Goal: Task Accomplishment & Management: Complete application form

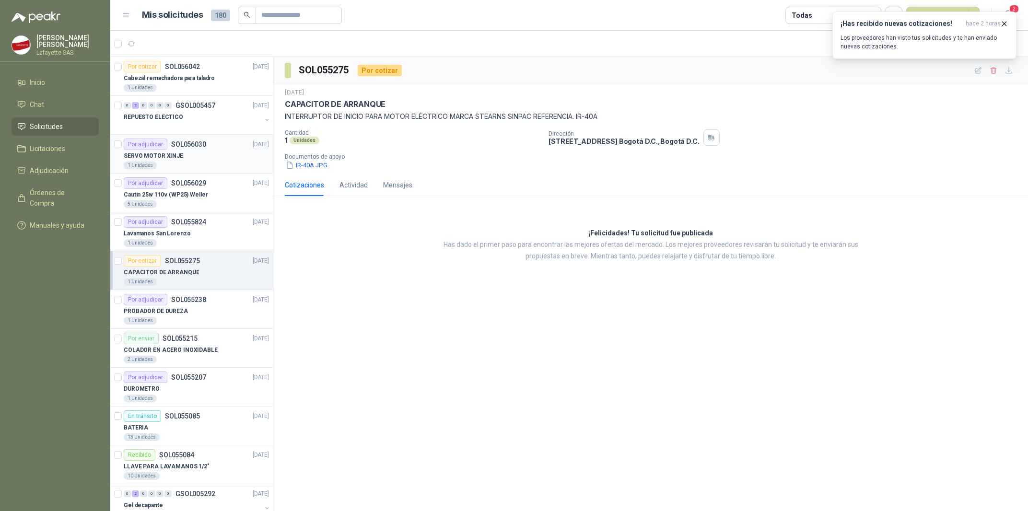
click at [149, 156] on p "SERVO MOTOR XINJE" at bounding box center [153, 156] width 59 height 9
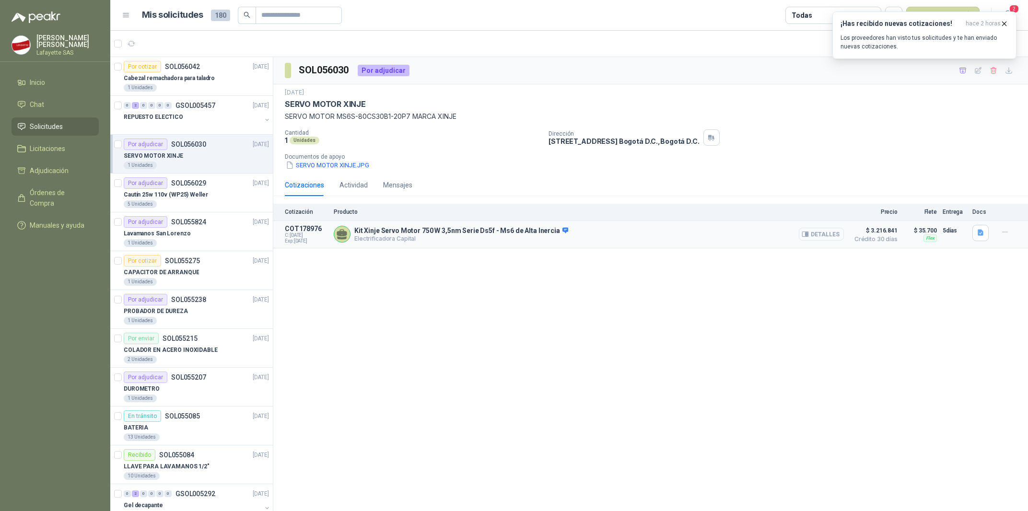
click at [822, 231] on button "Detalles" at bounding box center [821, 234] width 45 height 13
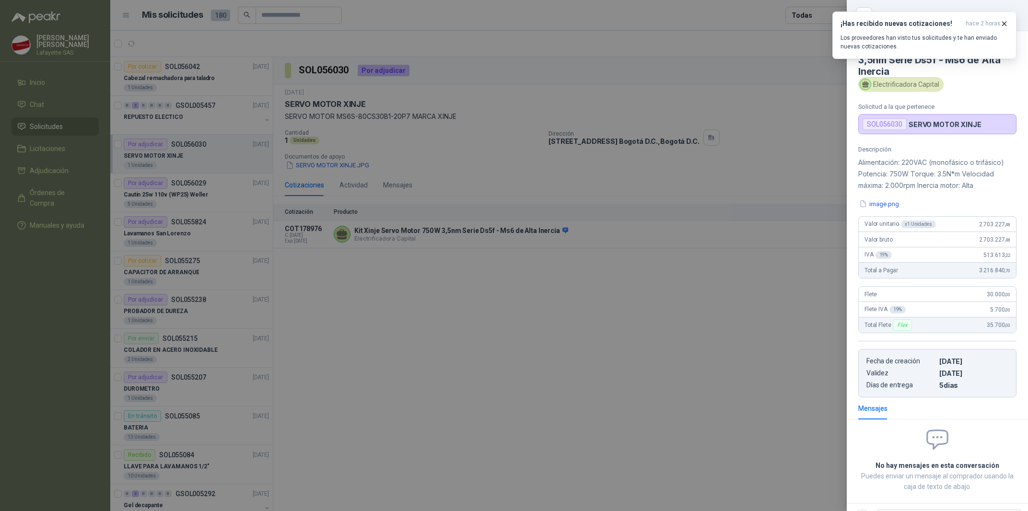
scroll to position [42, 0]
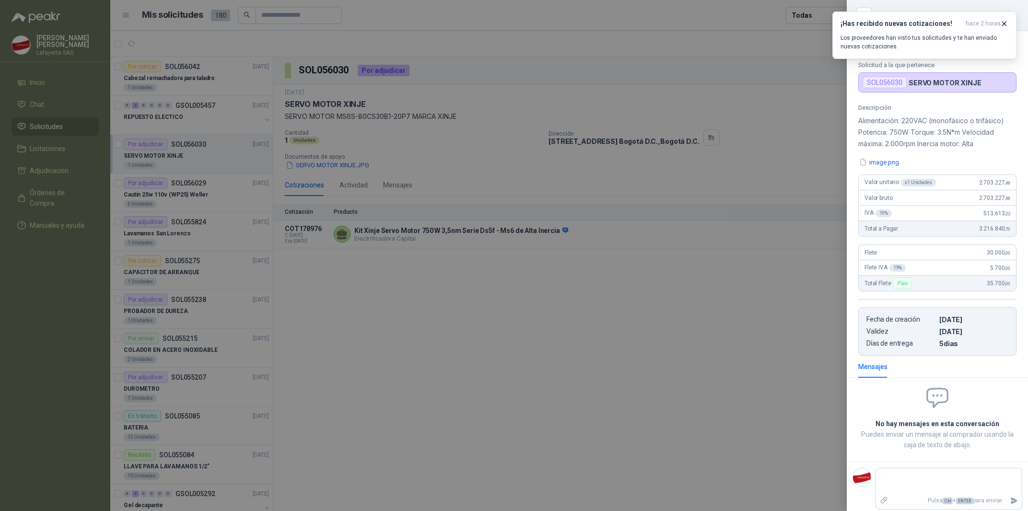
click at [570, 305] on div at bounding box center [514, 255] width 1028 height 511
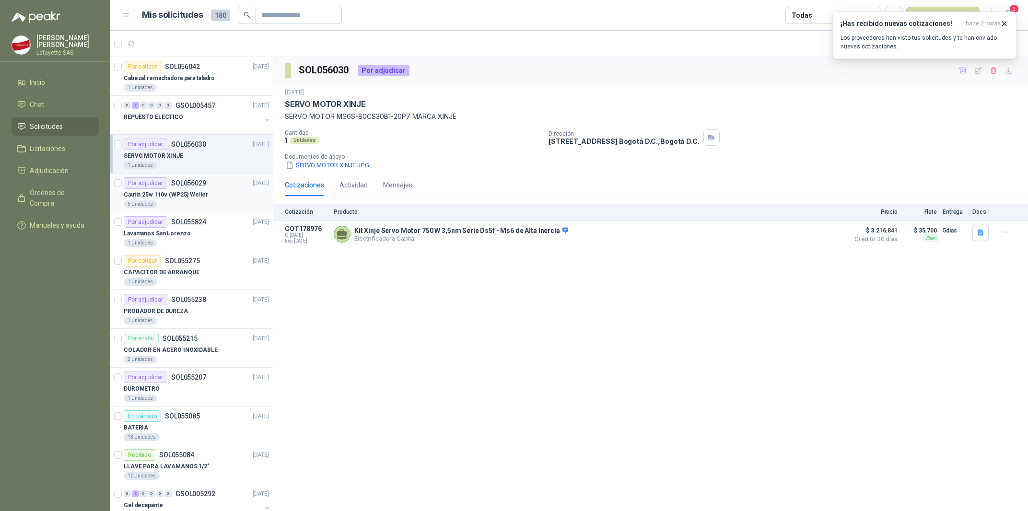
click at [197, 182] on p "SOL056029" at bounding box center [188, 183] width 35 height 7
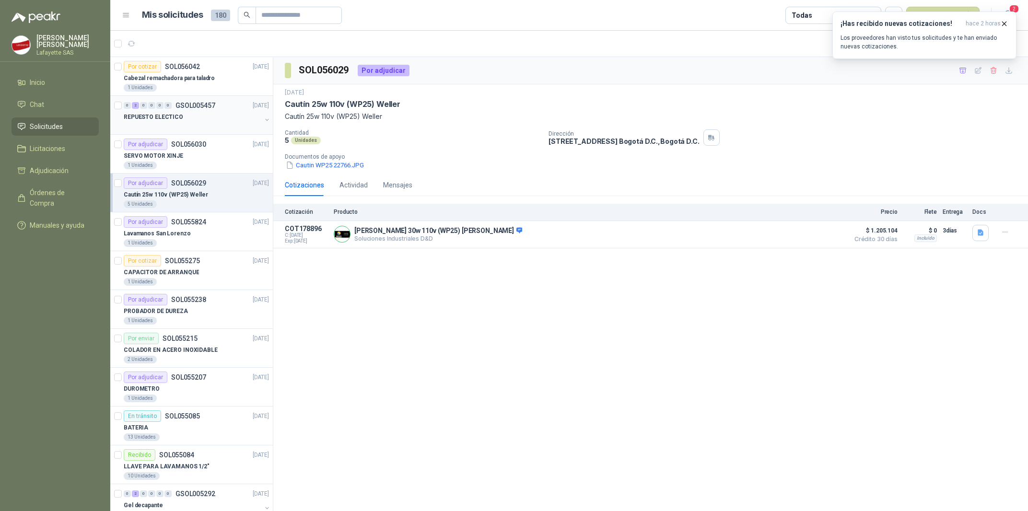
click at [194, 124] on div at bounding box center [193, 127] width 138 height 8
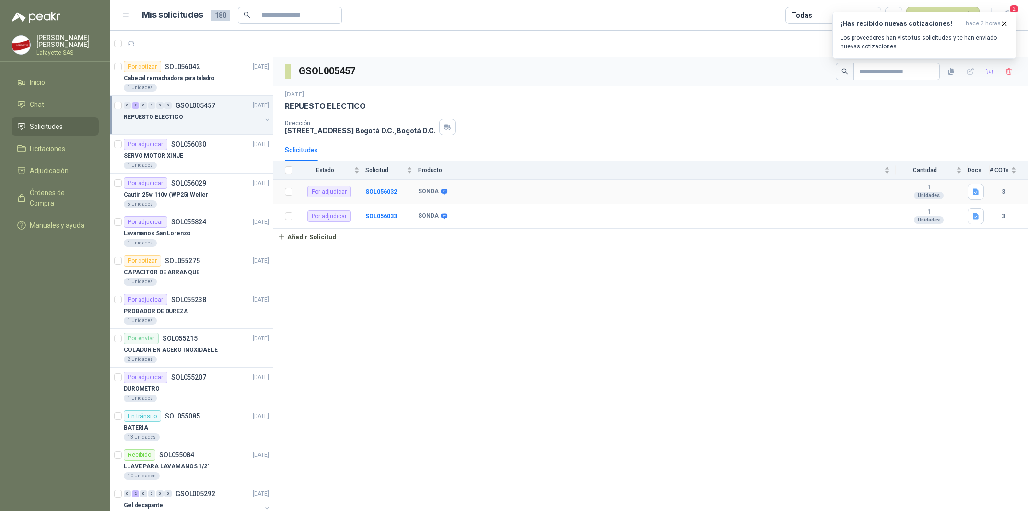
click at [441, 194] on icon at bounding box center [444, 192] width 6 height 6
click at [732, 193] on div "SONDA" at bounding box center [654, 192] width 472 height 8
click at [647, 196] on div "SONDA" at bounding box center [654, 192] width 472 height 8
click at [187, 118] on div "REPUESTO ELECTICO" at bounding box center [193, 117] width 138 height 12
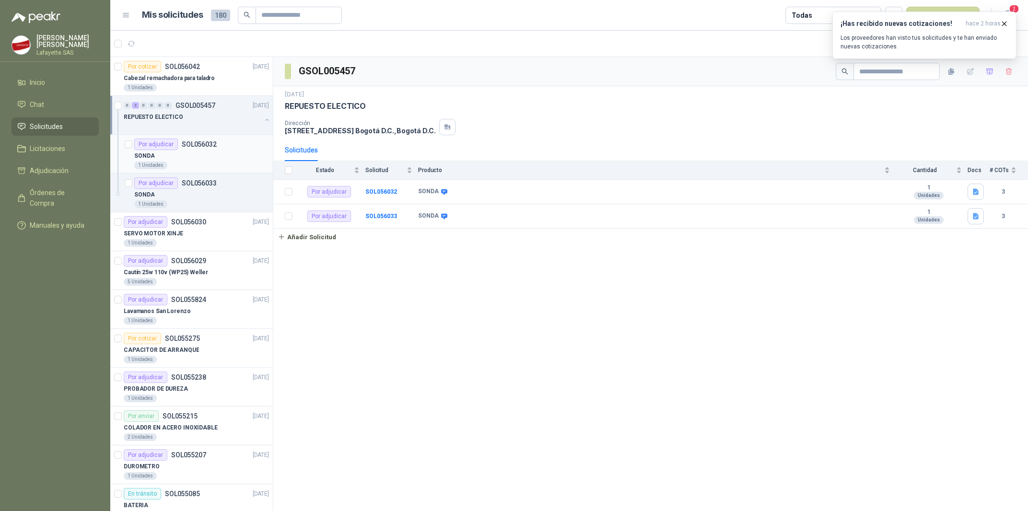
click at [210, 150] on div "Por adjudicar SOL056032" at bounding box center [175, 145] width 82 height 12
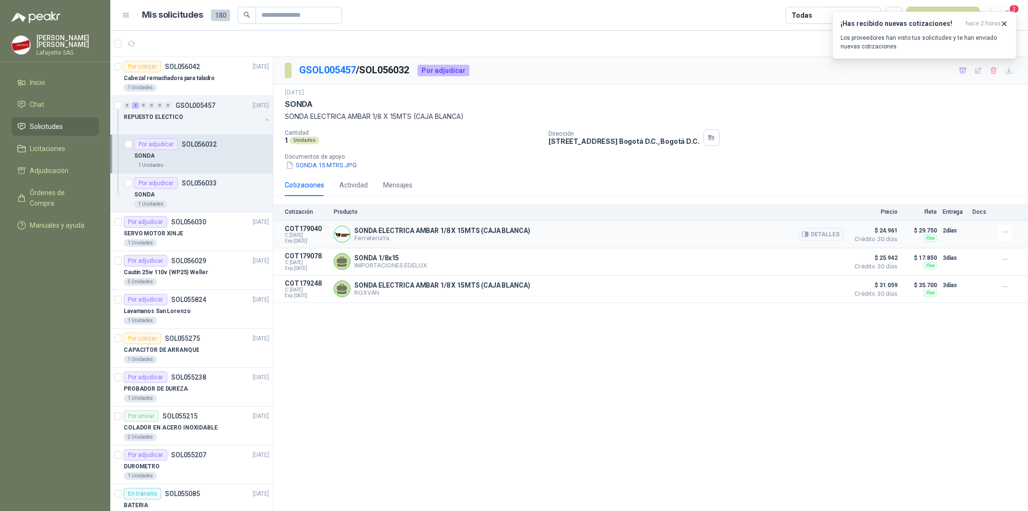
click at [398, 239] on p "FerreteriaYa" at bounding box center [441, 237] width 175 height 7
click at [405, 234] on p "SONDA ELECTRICA AMBAR 1/8 X 15MTS (CAJA BLANCA)" at bounding box center [441, 231] width 175 height 8
click at [821, 238] on button "Detalles" at bounding box center [821, 234] width 45 height 13
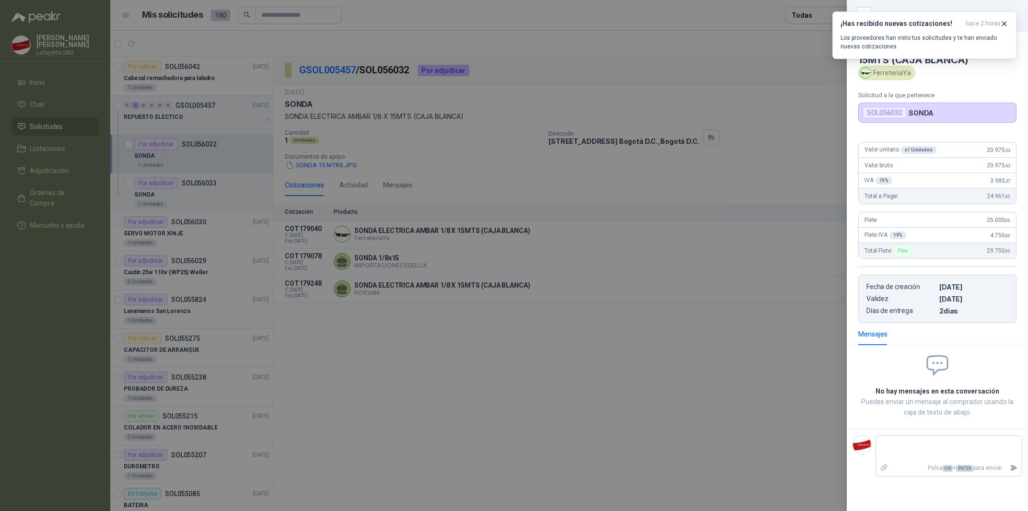
click at [460, 376] on div at bounding box center [514, 255] width 1028 height 511
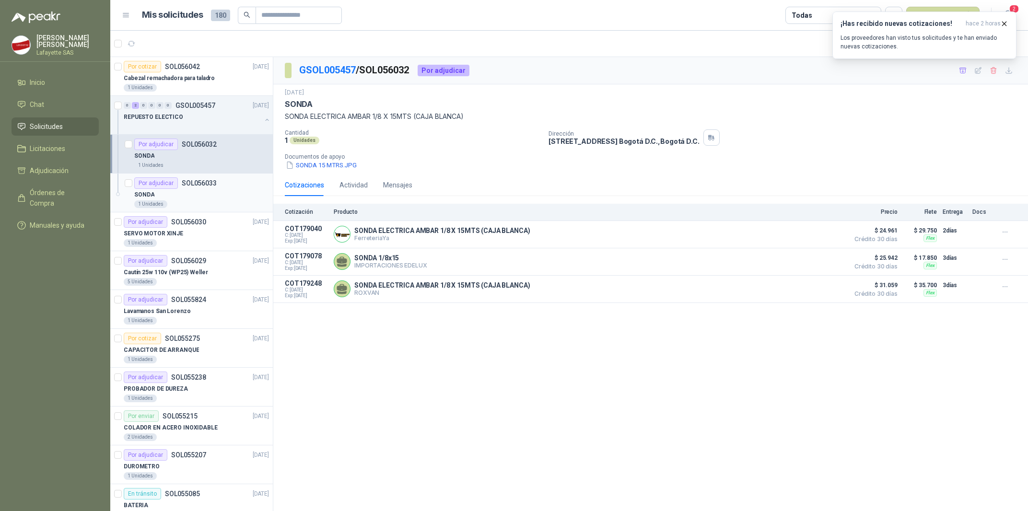
click at [172, 192] on div "SONDA" at bounding box center [201, 195] width 135 height 12
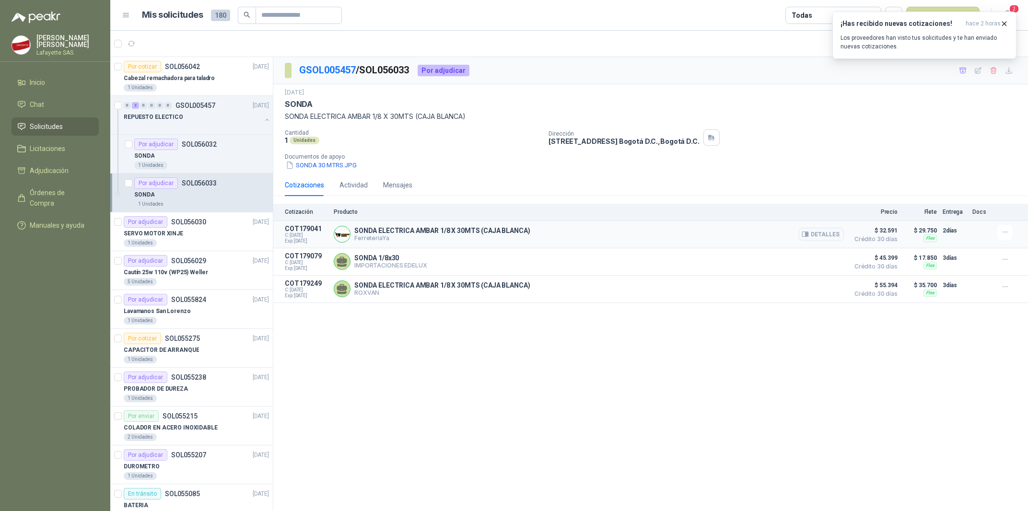
click at [386, 237] on p "FerreteriaYa" at bounding box center [441, 237] width 175 height 7
click at [206, 168] on div "1 Unidades" at bounding box center [201, 166] width 135 height 8
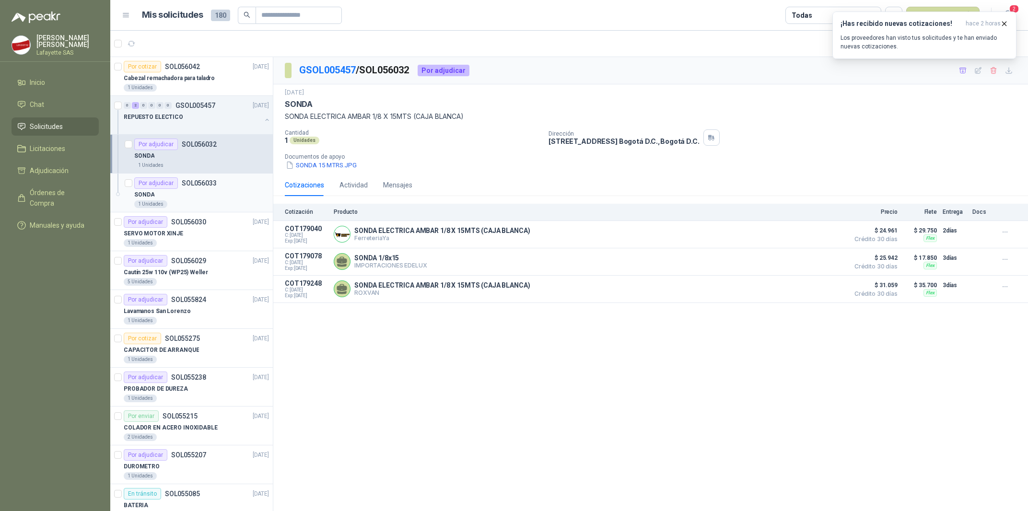
click at [201, 183] on p "SOL056033" at bounding box center [199, 183] width 35 height 7
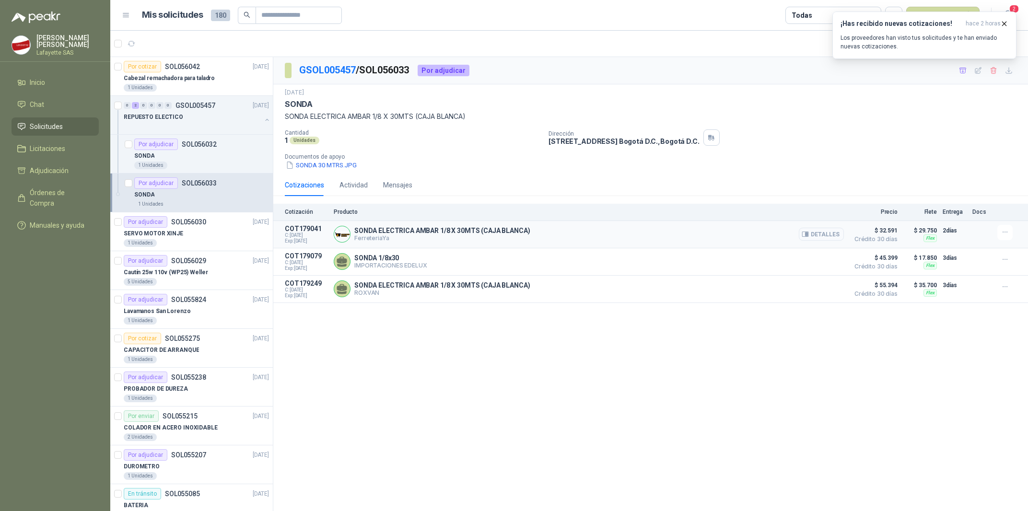
click at [826, 234] on button "Detalles" at bounding box center [821, 234] width 45 height 13
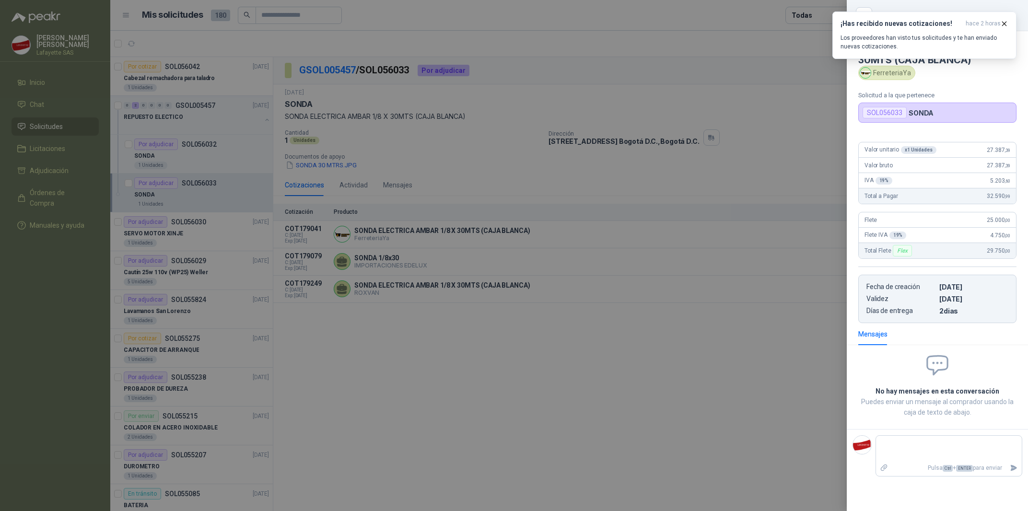
click at [638, 314] on div at bounding box center [514, 255] width 1028 height 511
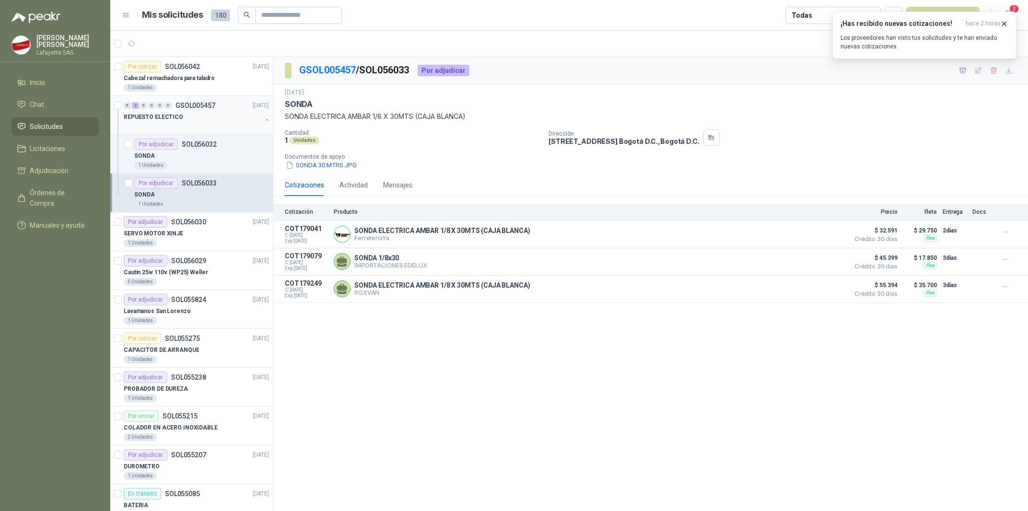
click at [198, 106] on p "GSOL005457" at bounding box center [195, 105] width 40 height 7
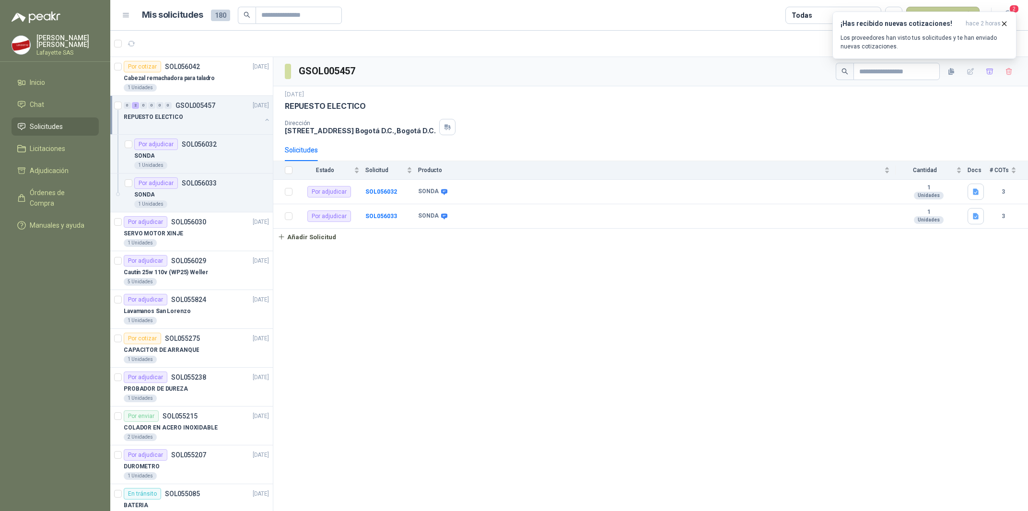
click at [946, 11] on button "Nueva solicitud" at bounding box center [942, 15] width 73 height 17
click at [1009, 25] on button "¡Has recibido nuevas cotizaciones! hace 2 horas Los proveedores han visto tus s…" at bounding box center [924, 35] width 184 height 47
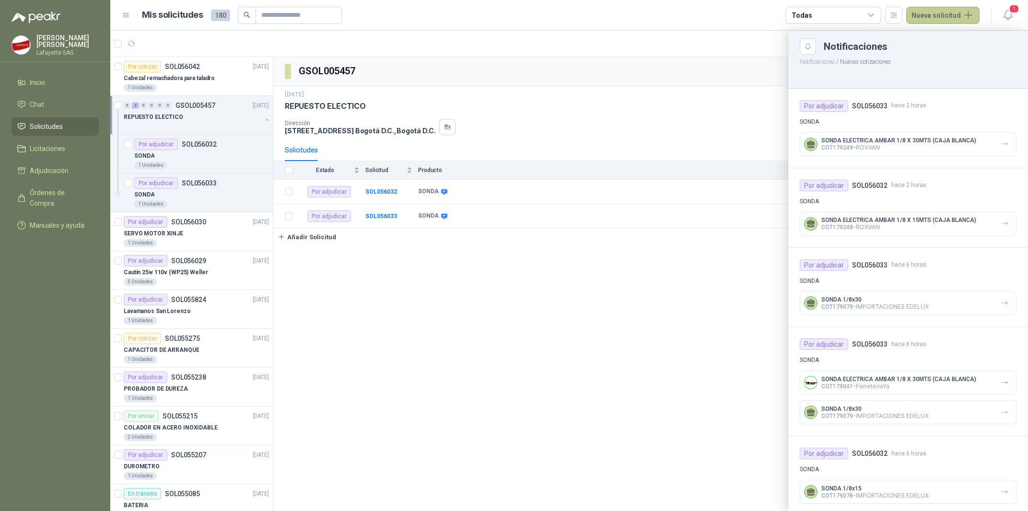
click at [944, 21] on button "Nueva solicitud" at bounding box center [942, 15] width 73 height 17
click at [941, 36] on link "Solicitud" at bounding box center [954, 38] width 82 height 17
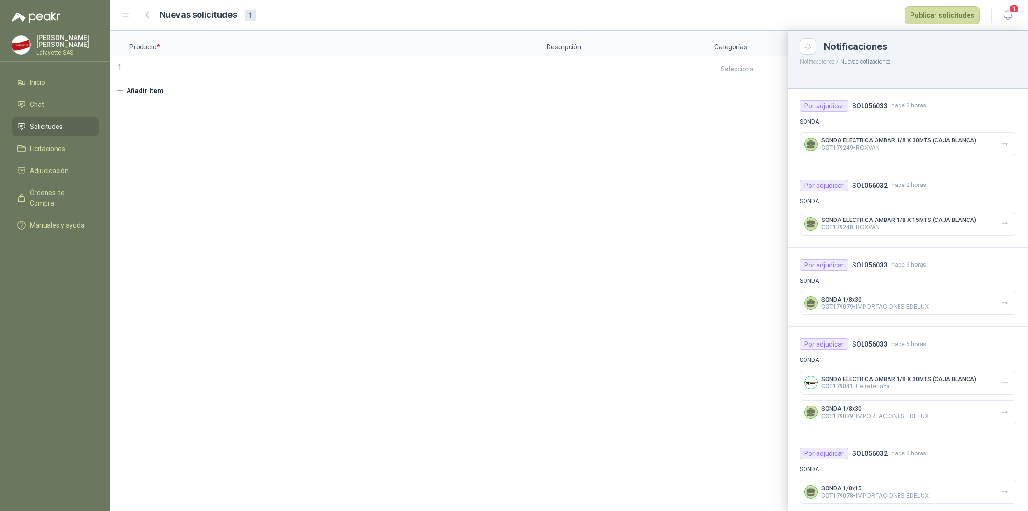
click at [214, 73] on div at bounding box center [569, 271] width 918 height 480
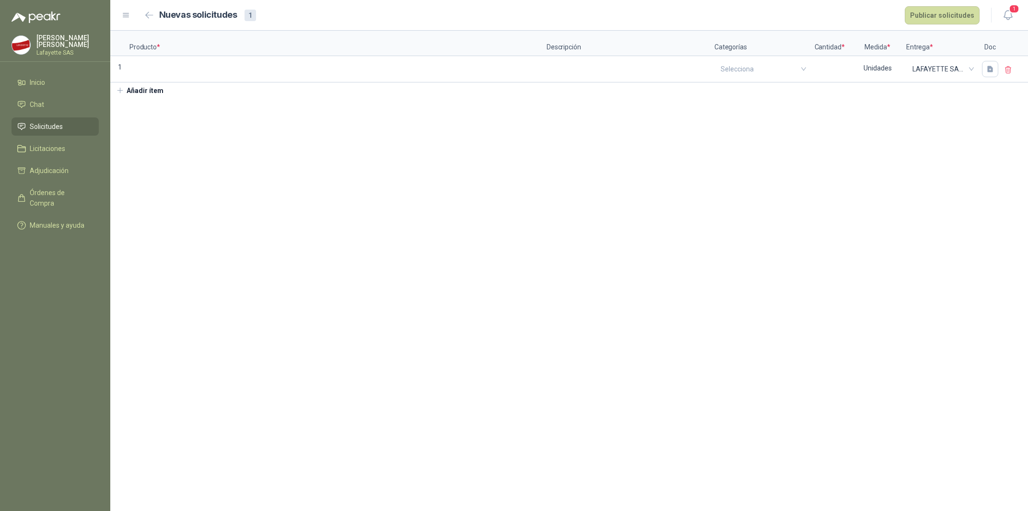
click at [214, 73] on input at bounding box center [337, 66] width 415 height 19
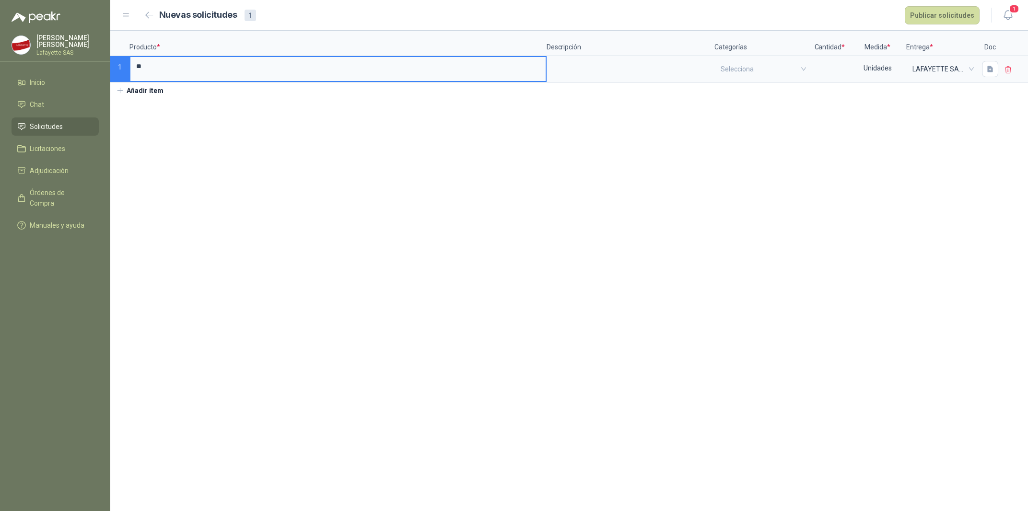
type input "*"
type input "**********"
click at [580, 70] on textarea at bounding box center [631, 68] width 166 height 22
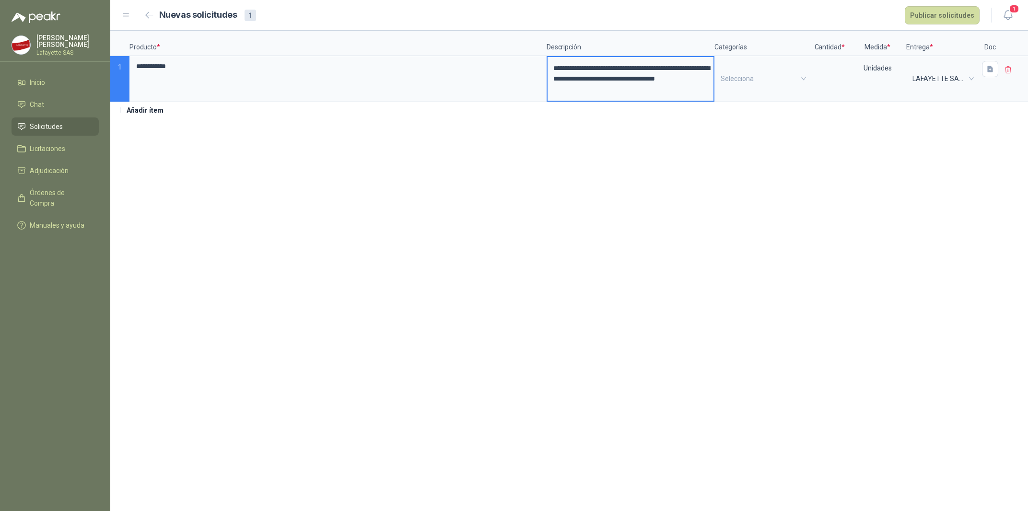
click at [799, 149] on section "**********" at bounding box center [569, 271] width 918 height 480
click at [805, 82] on div "Selecciona" at bounding box center [762, 79] width 94 height 44
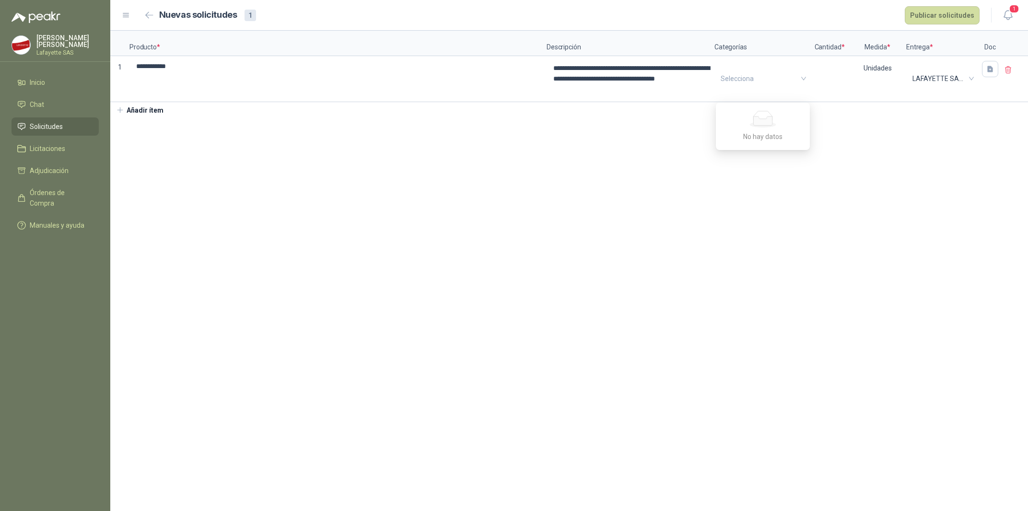
click at [854, 162] on section "**********" at bounding box center [569, 271] width 918 height 480
click at [783, 164] on section "**********" at bounding box center [569, 271] width 918 height 480
click at [824, 71] on input at bounding box center [829, 66] width 36 height 19
type input "*"
drag, startPoint x: 1023, startPoint y: 180, endPoint x: 949, endPoint y: 130, distance: 88.7
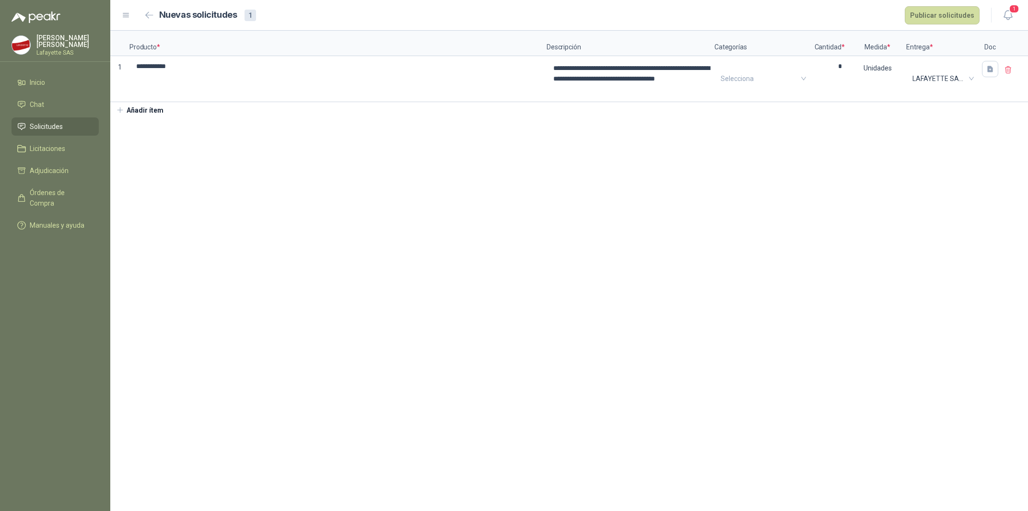
click at [1022, 180] on section "**********" at bounding box center [569, 271] width 918 height 480
click at [969, 81] on span "LAFAYETTE SAS LAFAYETTE SAS" at bounding box center [941, 78] width 59 height 14
click at [785, 294] on section "**********" at bounding box center [569, 271] width 918 height 480
click at [778, 75] on div at bounding box center [757, 78] width 81 height 7
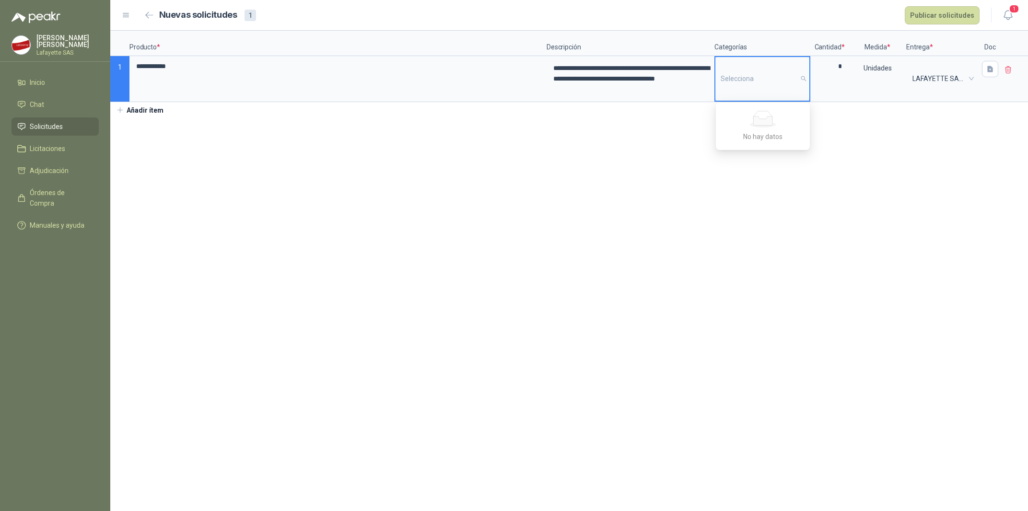
click at [797, 79] on div at bounding box center [757, 78] width 81 height 7
click at [808, 83] on div "Selecciona" at bounding box center [762, 79] width 94 height 44
click at [772, 180] on section "**********" at bounding box center [569, 271] width 918 height 480
click at [986, 76] on button "button" at bounding box center [990, 69] width 16 height 16
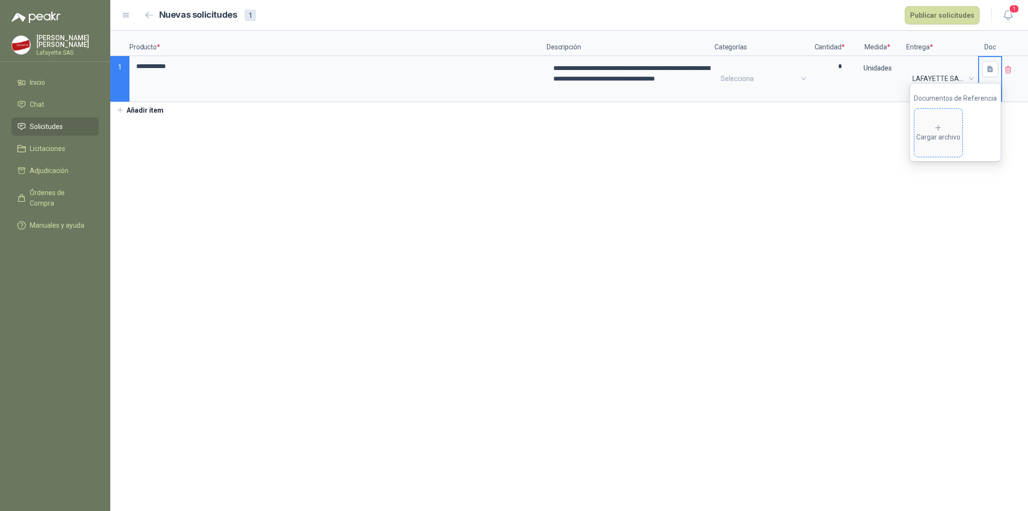
click at [945, 123] on span "Cargar archivo" at bounding box center [938, 133] width 48 height 48
click at [910, 130] on link at bounding box center [914, 133] width 12 height 8
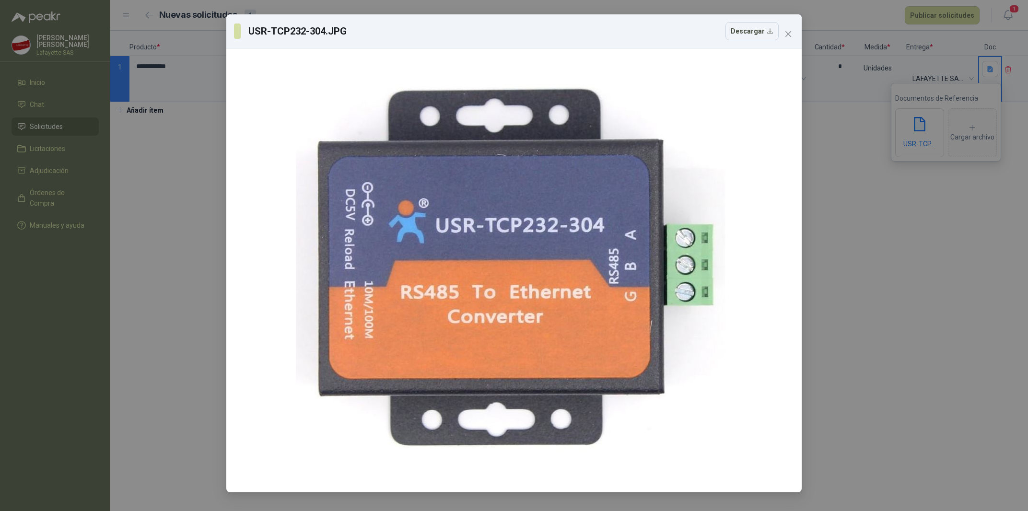
click at [892, 212] on div "USR-TCP232-304.JPG Descargar" at bounding box center [514, 255] width 1028 height 511
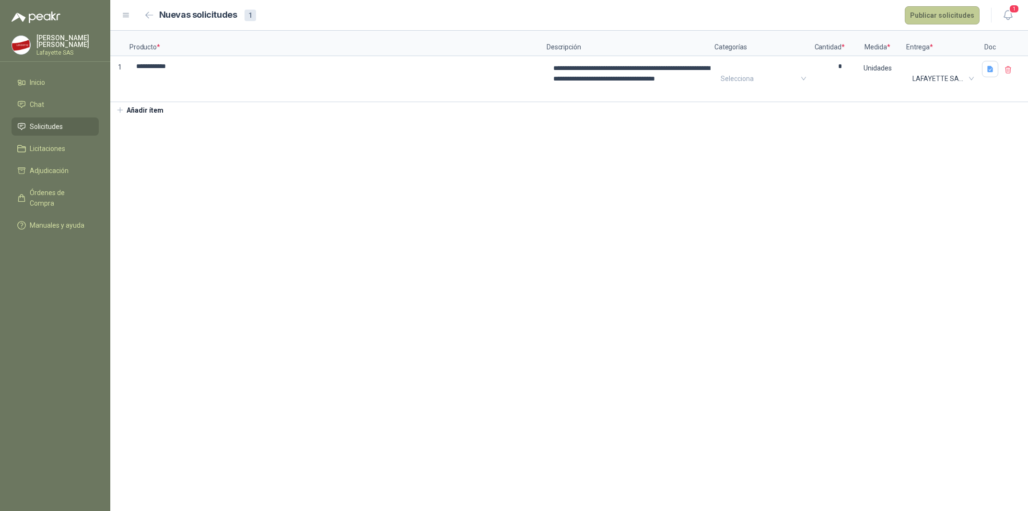
click at [954, 20] on button "Publicar solicitudes" at bounding box center [942, 15] width 75 height 18
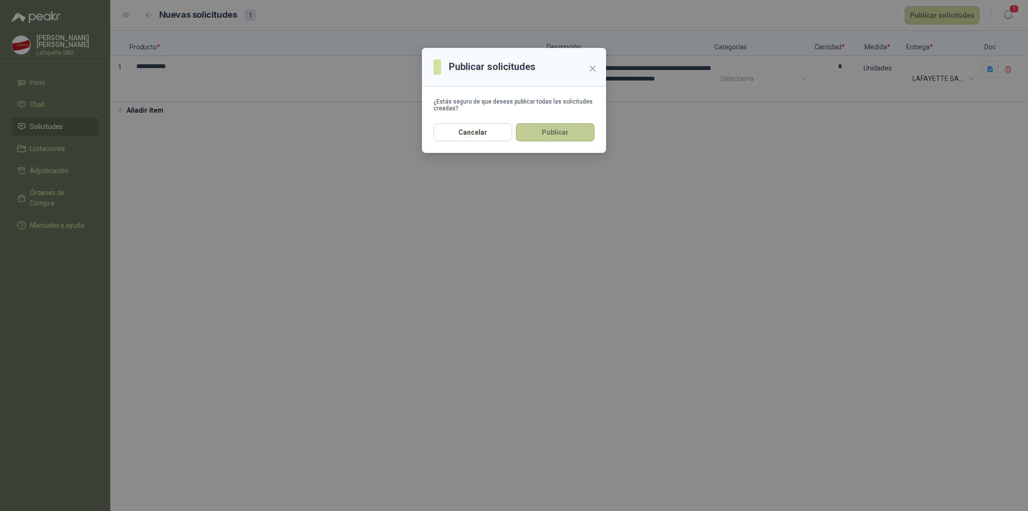
click at [557, 138] on button "Publicar" at bounding box center [555, 132] width 79 height 18
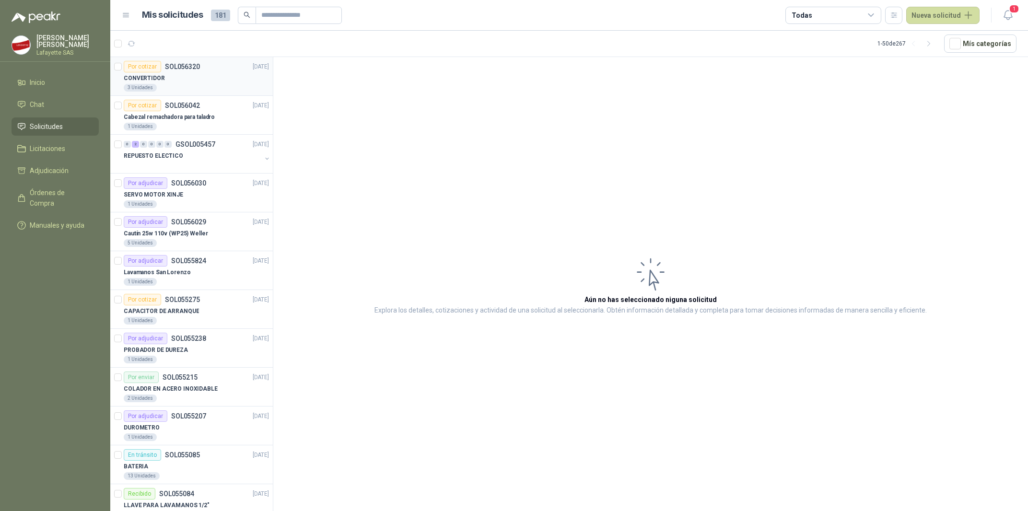
click at [222, 84] on div "3 Unidades" at bounding box center [196, 88] width 145 height 8
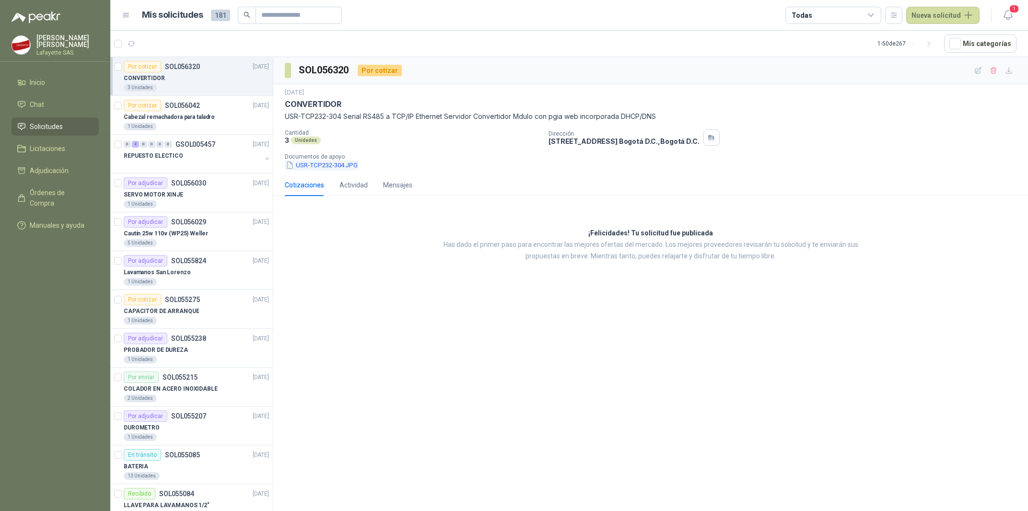
click at [340, 168] on button "USR-TCP232-304.JPG" at bounding box center [322, 165] width 74 height 10
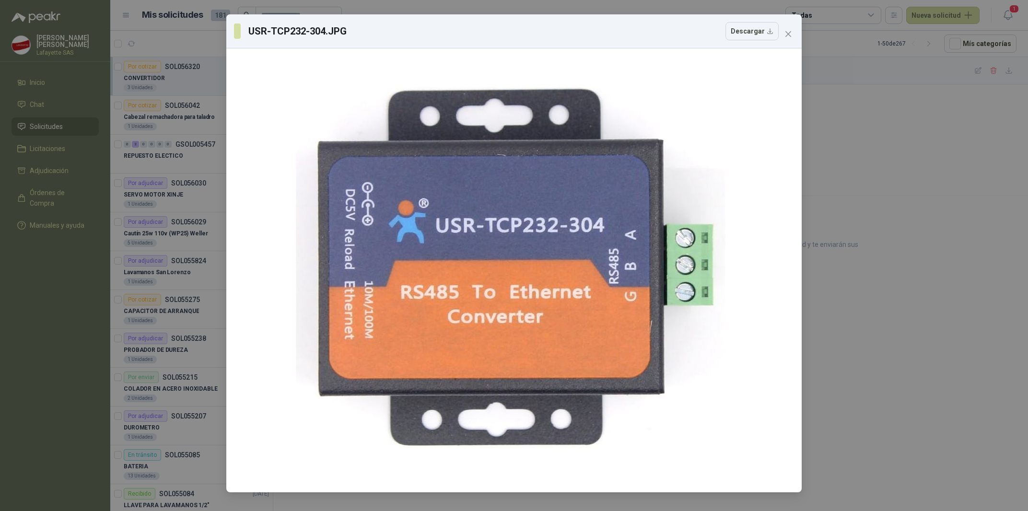
click at [28, 326] on div "USR-TCP232-304.JPG Descargar" at bounding box center [514, 255] width 1028 height 511
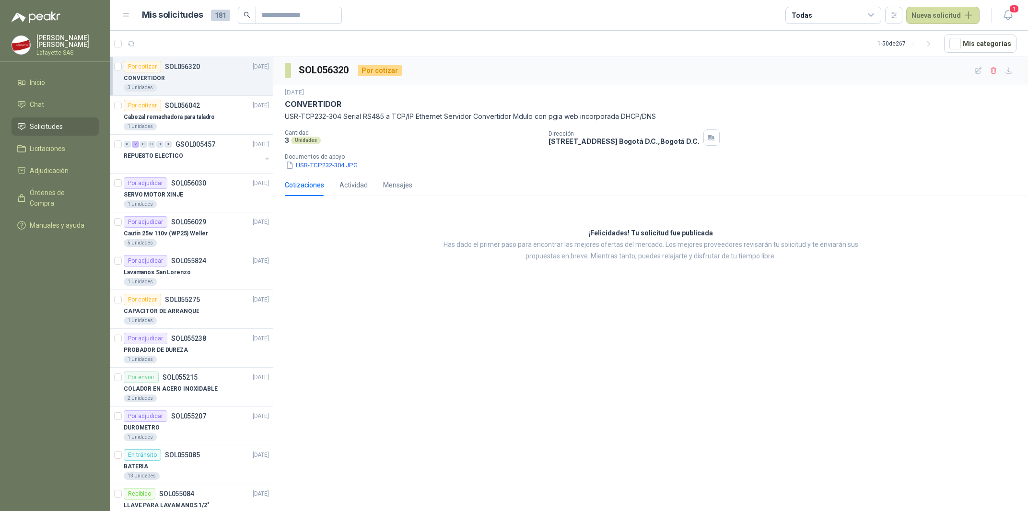
click at [423, 381] on div "SOL056320 Por cotizar [DATE] CONVERTIDOR USR-TCP232-304 Serial RS485 a TCP/IP E…" at bounding box center [650, 285] width 755 height 457
